Goal: Task Accomplishment & Management: Manage account settings

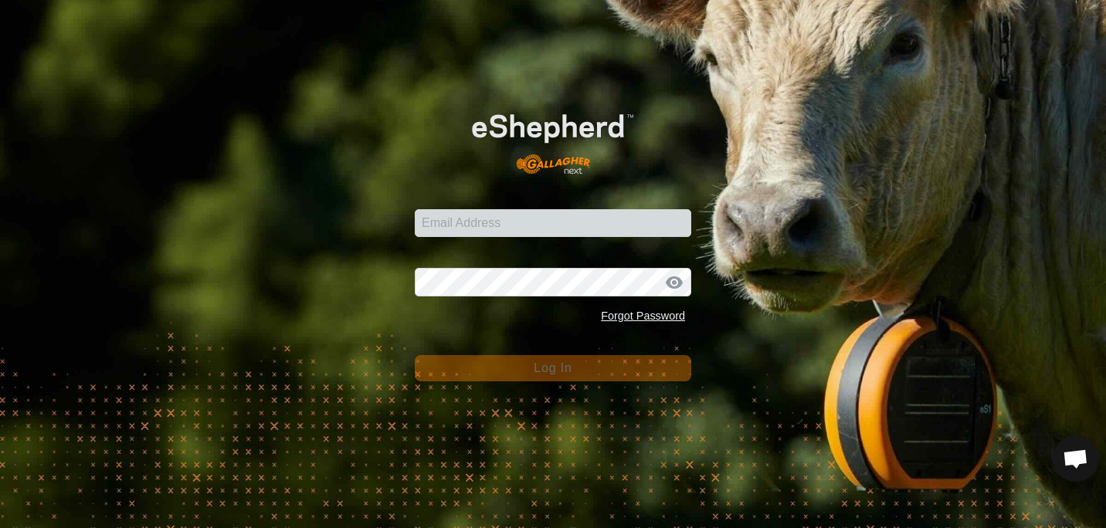
scroll to position [773, 0]
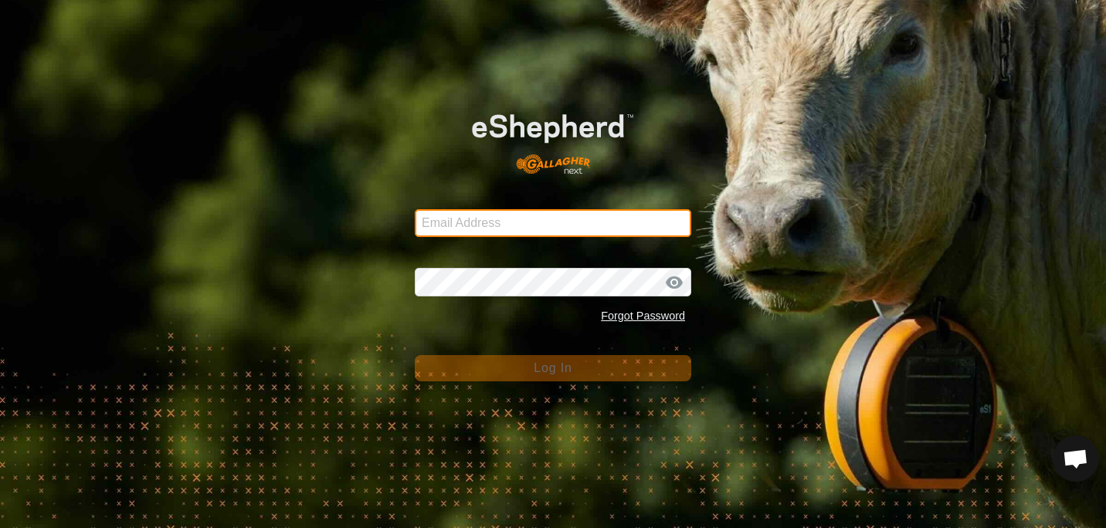
click at [479, 219] on input "Email Address" at bounding box center [553, 223] width 276 height 28
type input "[EMAIL_ADDRESS][DOMAIN_NAME]"
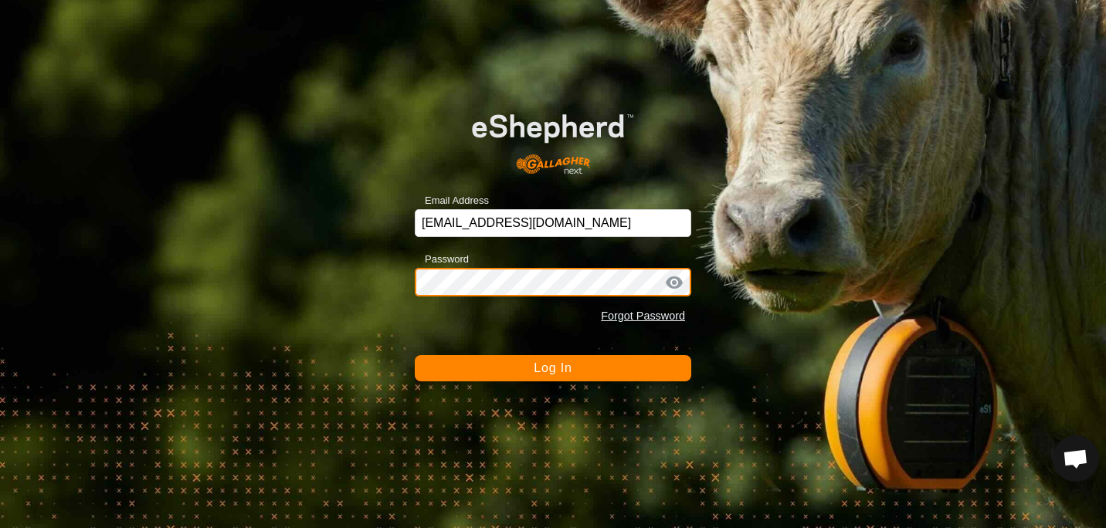
click at [415, 355] on button "Log In" at bounding box center [553, 368] width 276 height 26
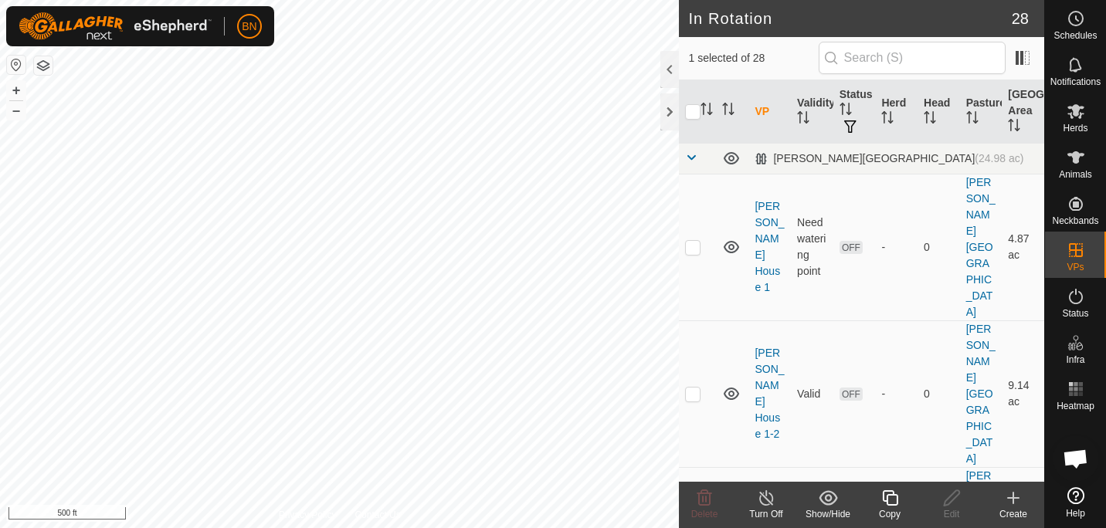
checkbox input "true"
checkbox input "false"
